Goal: Task Accomplishment & Management: Manage account settings

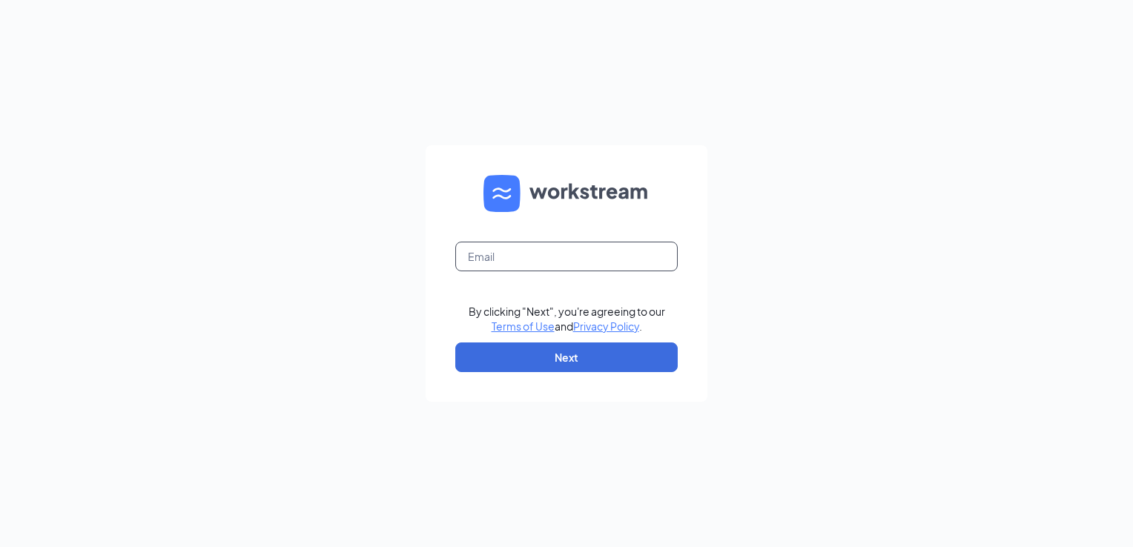
click at [500, 261] on input "text" at bounding box center [566, 257] width 223 height 30
type input "KKornbacher@highnoonrg.com"
click at [550, 352] on button "Next" at bounding box center [566, 358] width 223 height 30
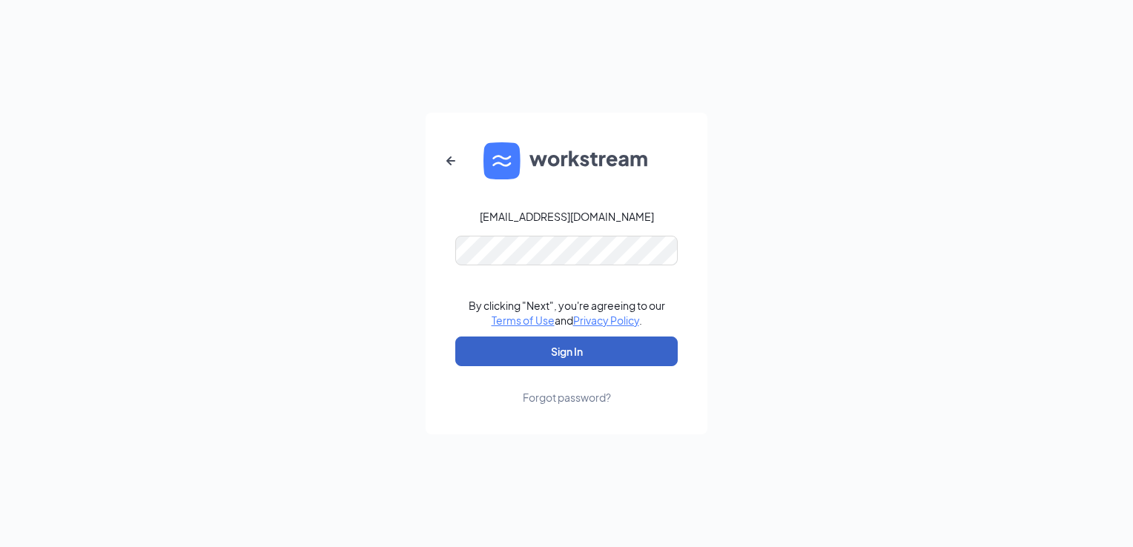
click at [457, 346] on button "Sign In" at bounding box center [566, 352] width 223 height 30
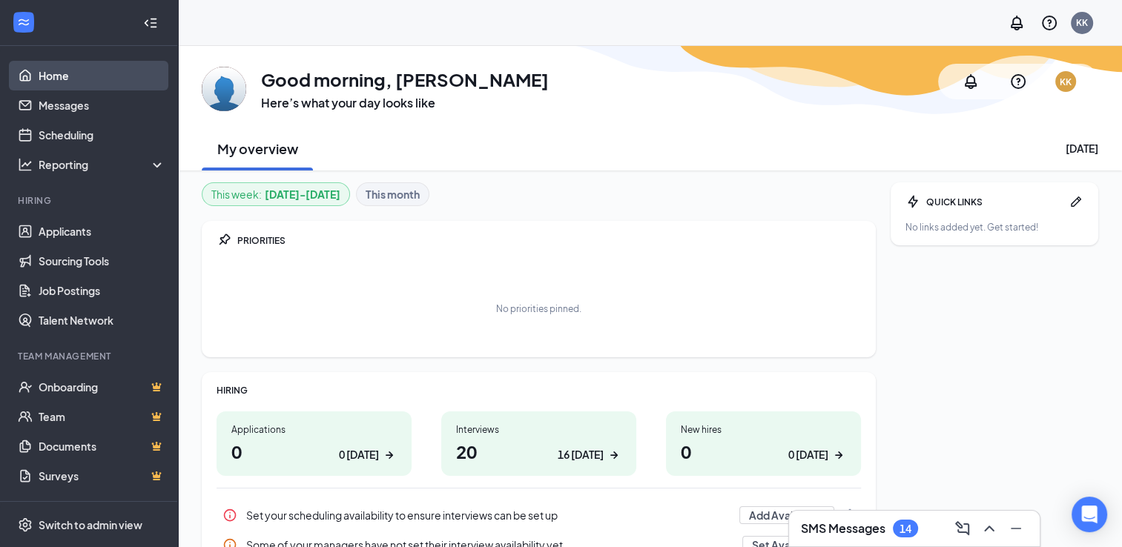
click at [58, 73] on link "Home" at bounding box center [102, 76] width 127 height 30
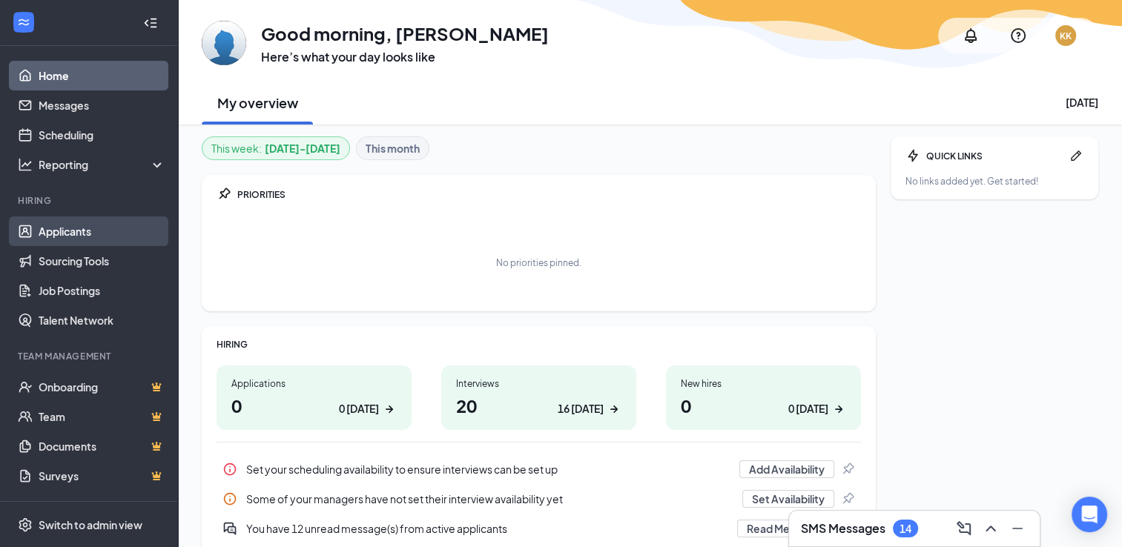
click at [65, 238] on link "Applicants" at bounding box center [102, 232] width 127 height 30
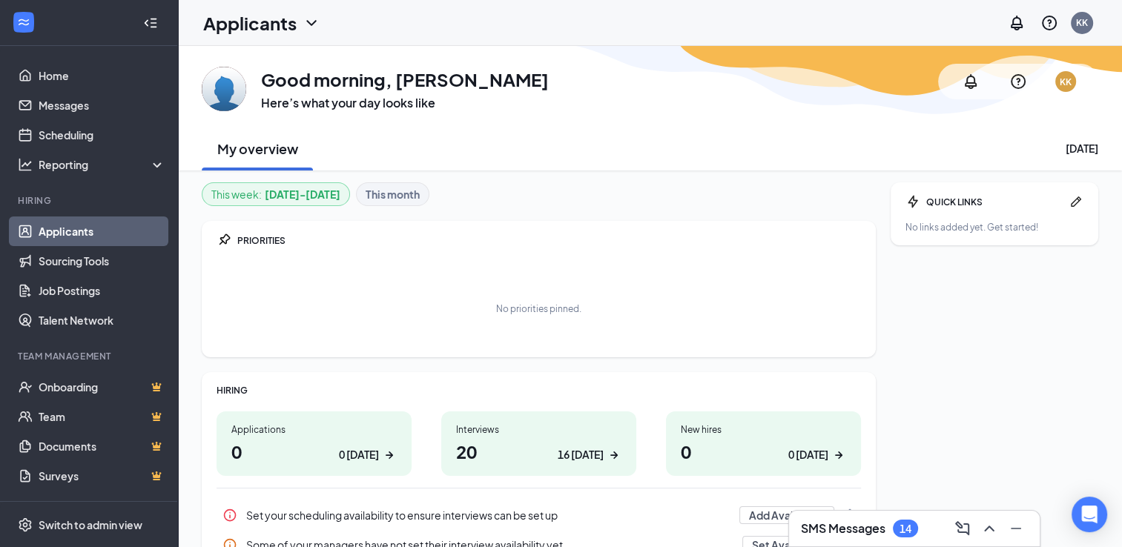
click at [269, 26] on h1 "Applicants" at bounding box center [249, 22] width 93 height 25
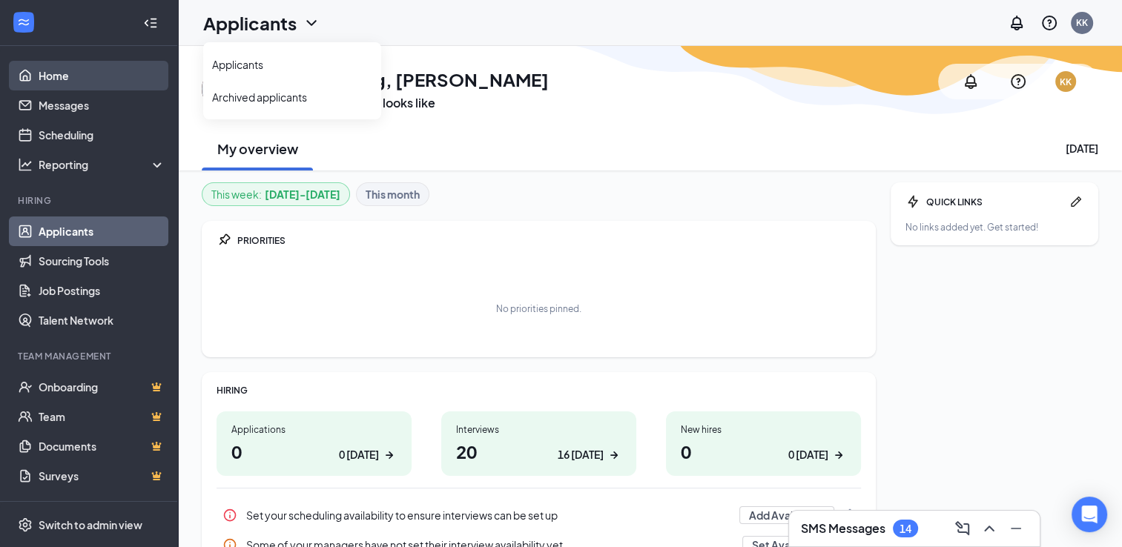
click at [74, 80] on link "Home" at bounding box center [102, 76] width 127 height 30
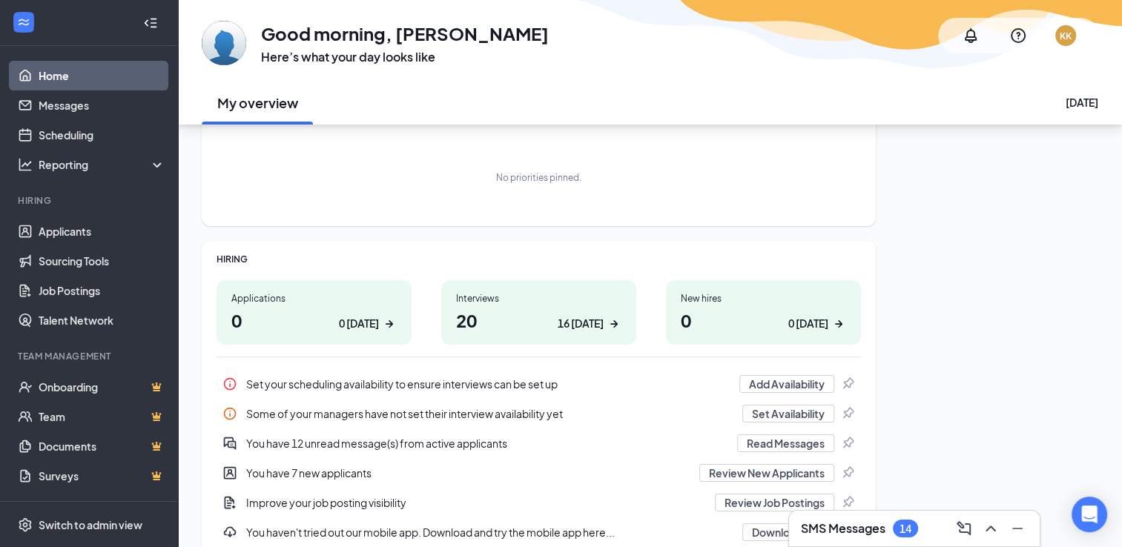
scroll to position [7, 0]
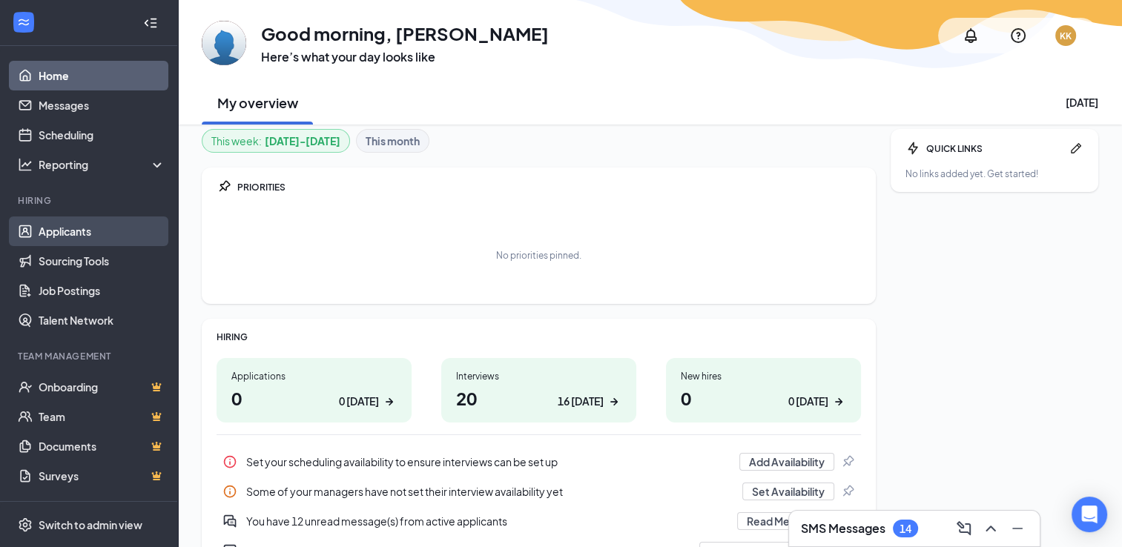
click at [113, 233] on link "Applicants" at bounding box center [102, 232] width 127 height 30
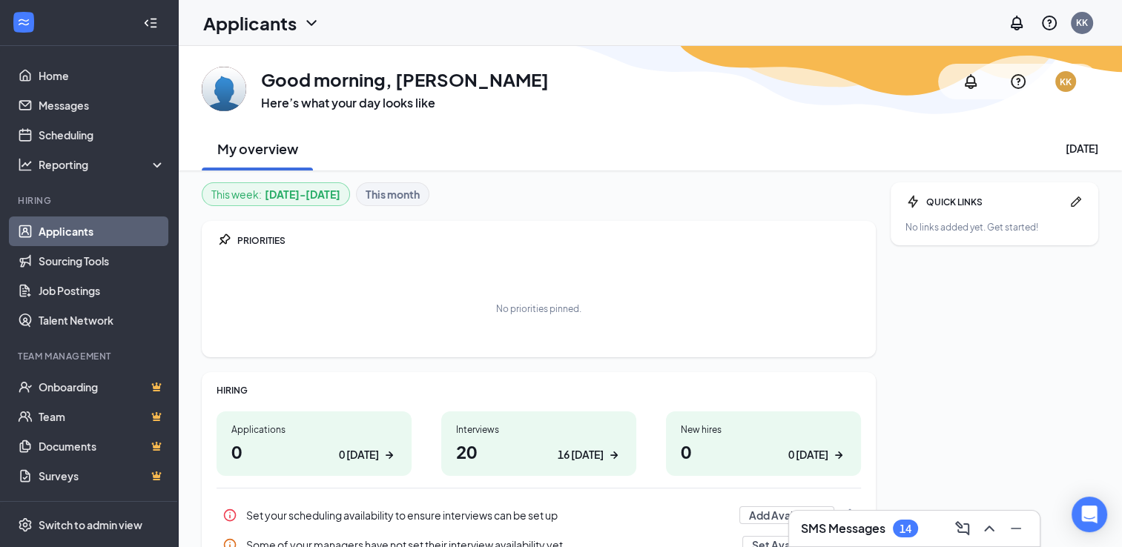
click at [498, 440] on h1 "20 16 today" at bounding box center [538, 451] width 165 height 25
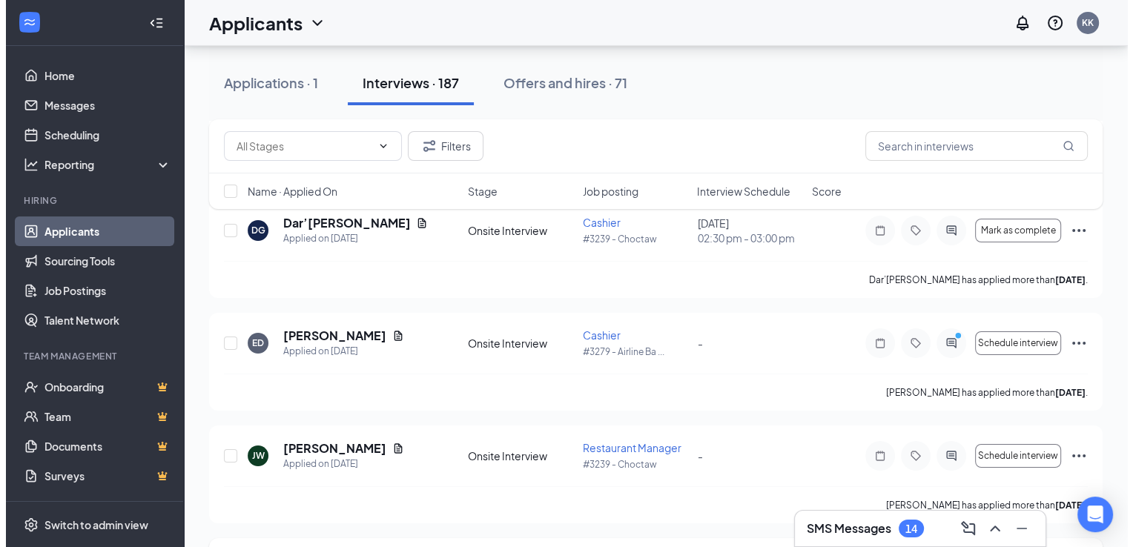
scroll to position [5341, 0]
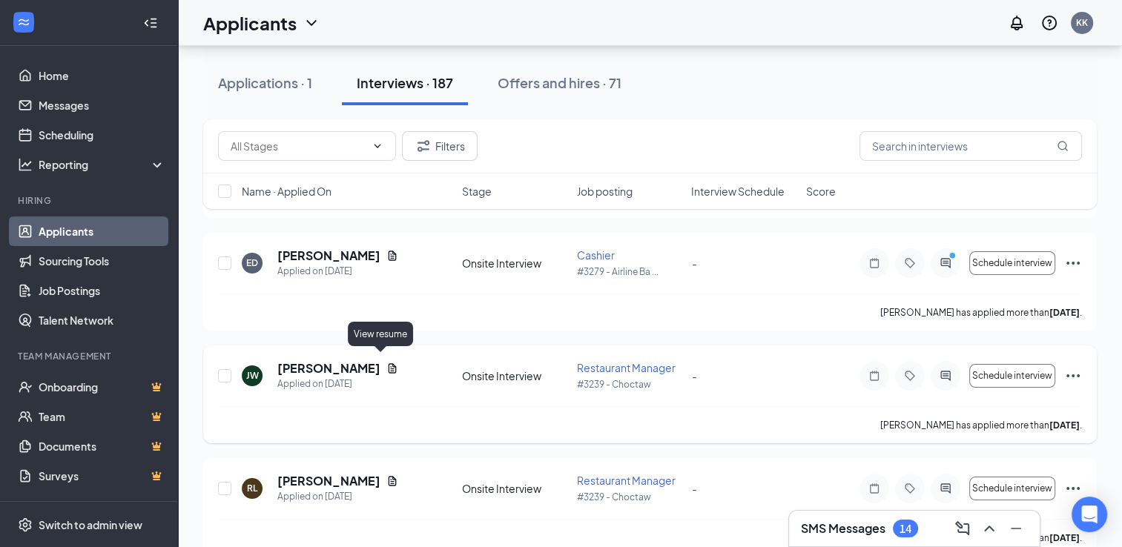
click at [389, 363] on icon "Document" at bounding box center [393, 368] width 8 height 10
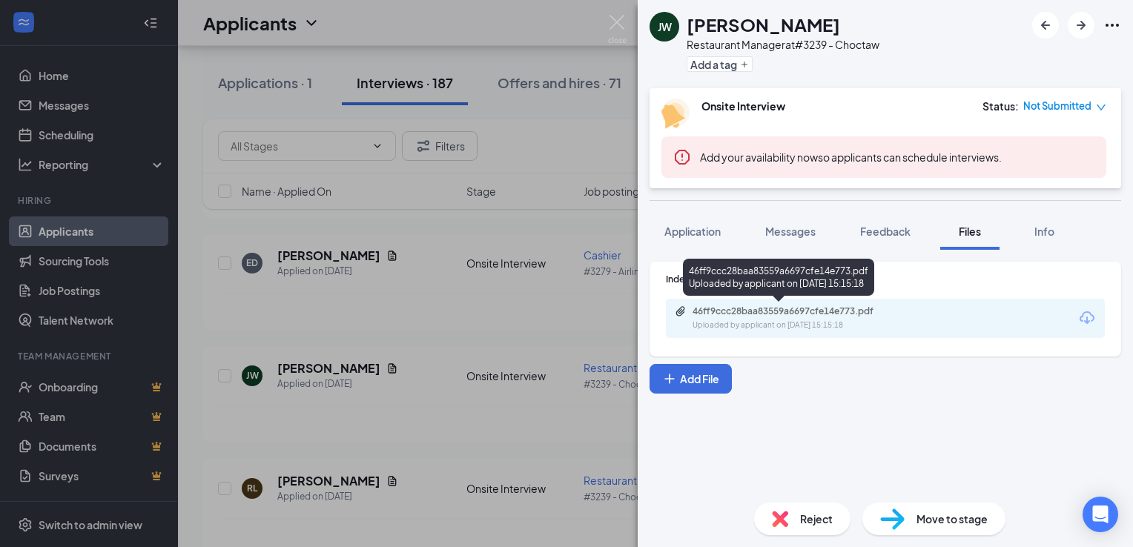
click at [829, 339] on div "Indeed Resume 46ff9ccc28baa83559a6697cfe14e773.pdf Uploaded by applicant on [DA…" at bounding box center [886, 309] width 472 height 95
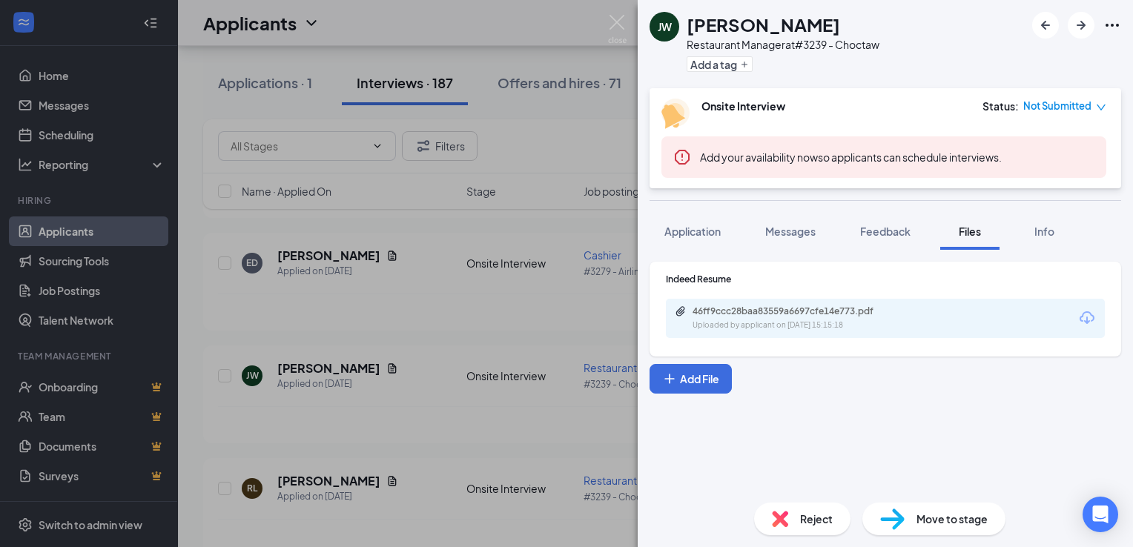
click at [830, 331] on div "46ff9ccc28baa83559a6697cfe14e773.pdf Uploaded by applicant on [DATE] 15:15:18" at bounding box center [885, 318] width 439 height 39
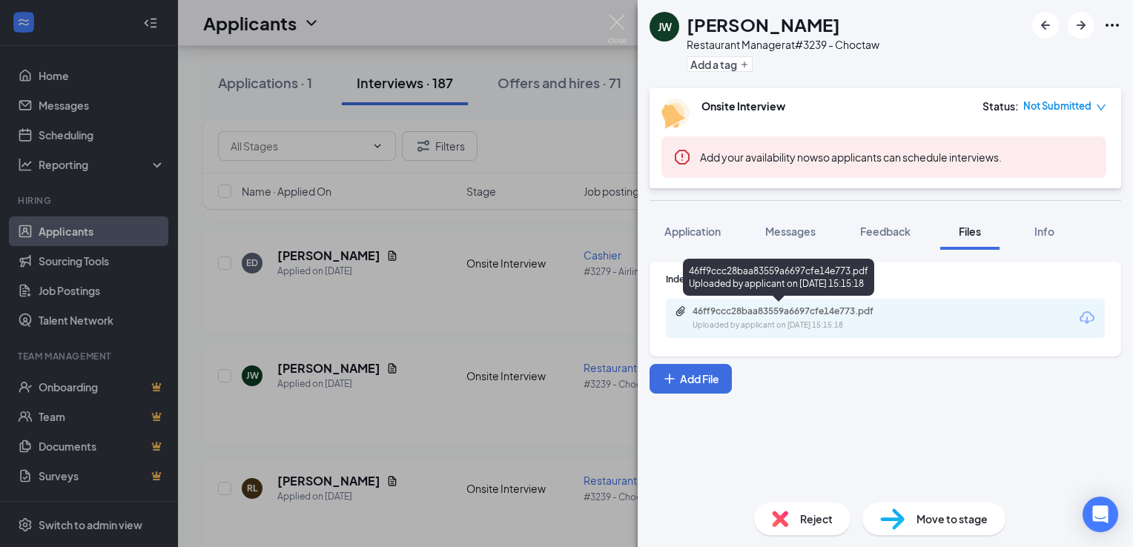
click at [831, 320] on div "Uploaded by applicant on [DATE] 15:15:18" at bounding box center [804, 326] width 223 height 12
